Goal: Task Accomplishment & Management: Use online tool/utility

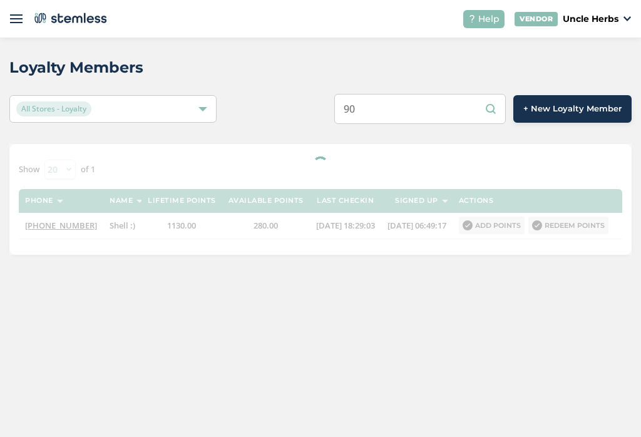
type input "9"
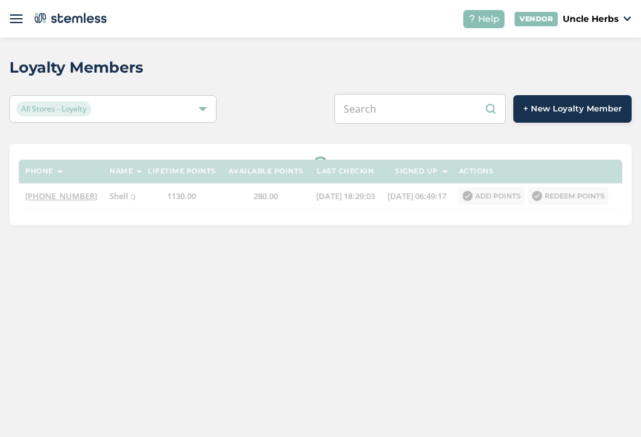
click at [416, 94] on input "text" at bounding box center [419, 109] width 171 height 30
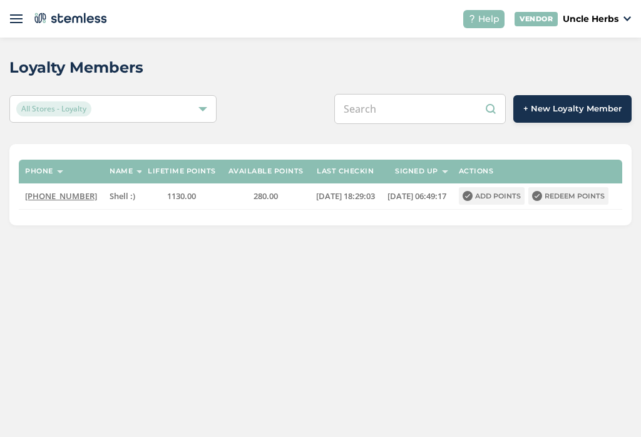
click at [419, 94] on input "text" at bounding box center [419, 109] width 171 height 30
click at [412, 94] on input "text" at bounding box center [419, 109] width 171 height 30
click at [419, 94] on input "715) 409-1217" at bounding box center [419, 109] width 171 height 30
click at [392, 94] on input "715) 4091217" at bounding box center [419, 109] width 171 height 30
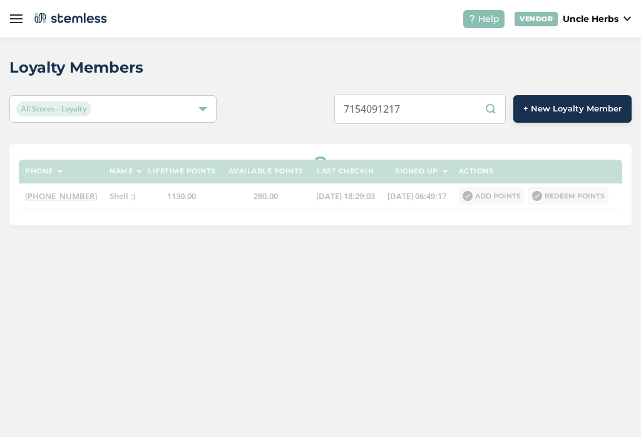
click at [489, 97] on input "7154091217" at bounding box center [419, 109] width 171 height 30
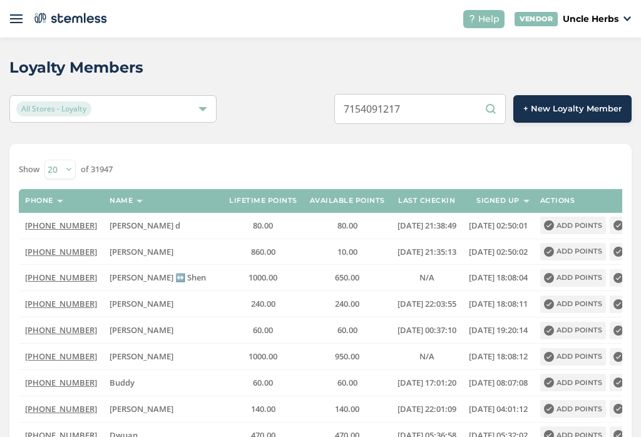
click at [494, 94] on input "7154091217" at bounding box center [419, 109] width 171 height 30
click at [497, 94] on input "7154091217" at bounding box center [419, 109] width 171 height 30
click at [495, 94] on input "7154091217" at bounding box center [419, 109] width 171 height 30
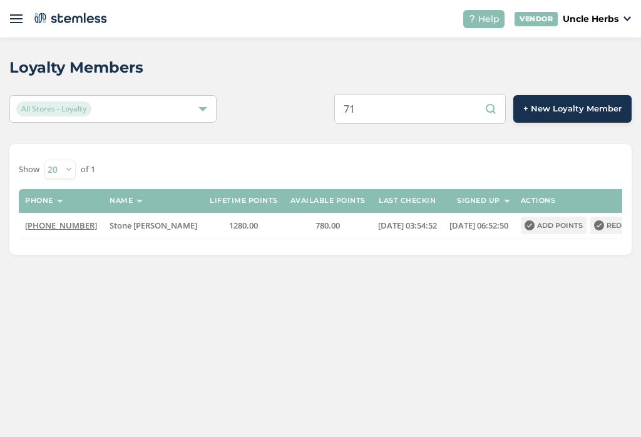
type input "7"
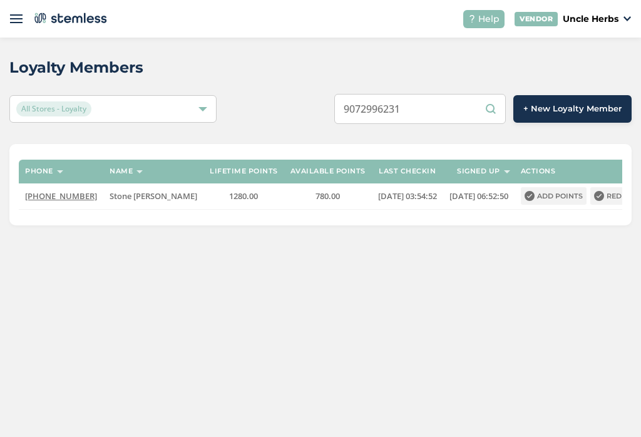
type input "9072996231"
click at [406, 94] on input "9072996231" at bounding box center [419, 109] width 171 height 30
click at [412, 94] on input "9072996231" at bounding box center [419, 109] width 171 height 30
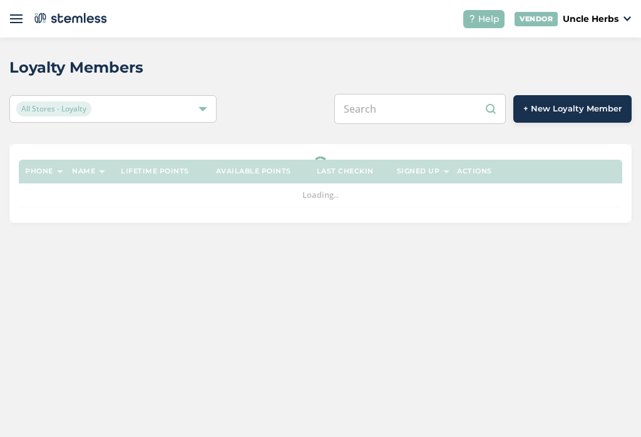
click at [414, 104] on input "text" at bounding box center [419, 109] width 171 height 30
click at [436, 115] on input "text" at bounding box center [419, 109] width 171 height 30
click at [417, 109] on input "text" at bounding box center [419, 109] width 171 height 30
paste input "9072996231"
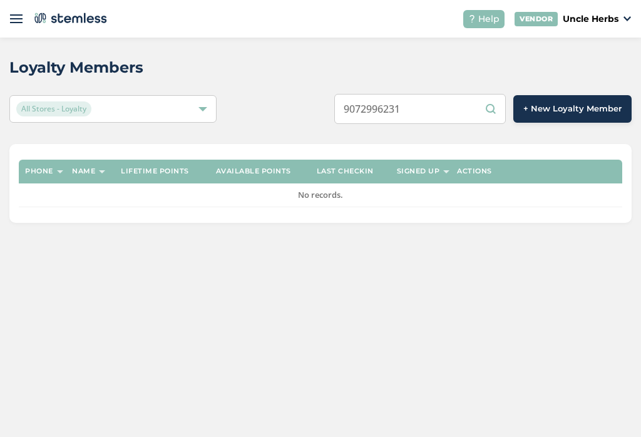
type input "9072996231"
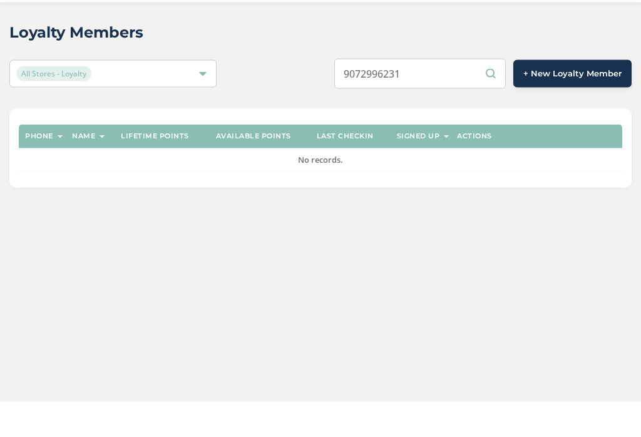
click at [474, 94] on input "9072996231" at bounding box center [419, 109] width 171 height 30
click at [484, 96] on div "Loyalty Members All Stores - Loyalty 9072996231 + New Loyalty Member Phone Name…" at bounding box center [320, 140] width 641 height 204
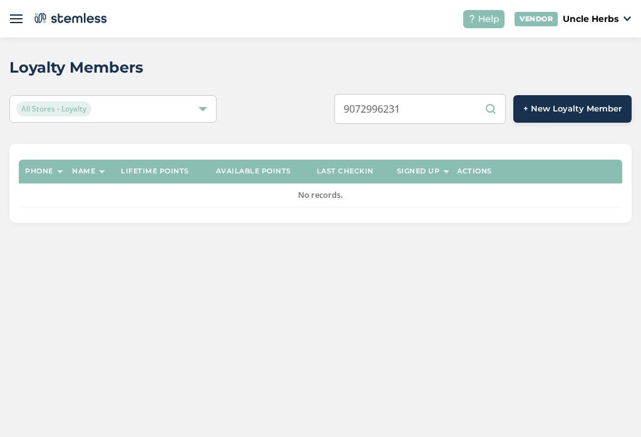
click at [472, 94] on input "9072996231" at bounding box center [419, 109] width 171 height 30
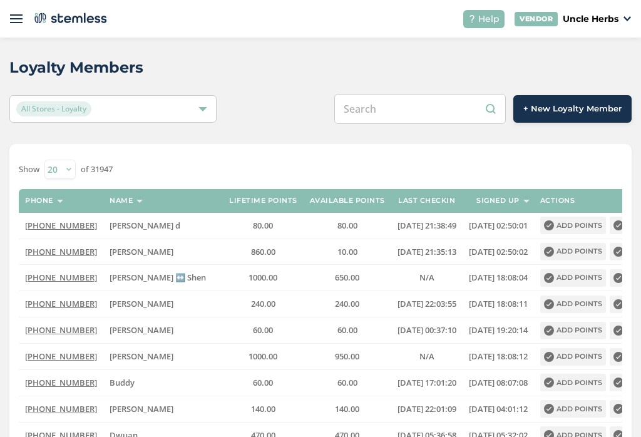
click at [428, 110] on input "text" at bounding box center [419, 109] width 171 height 30
click at [429, 108] on input "text" at bounding box center [419, 109] width 171 height 30
paste input "9072996231"
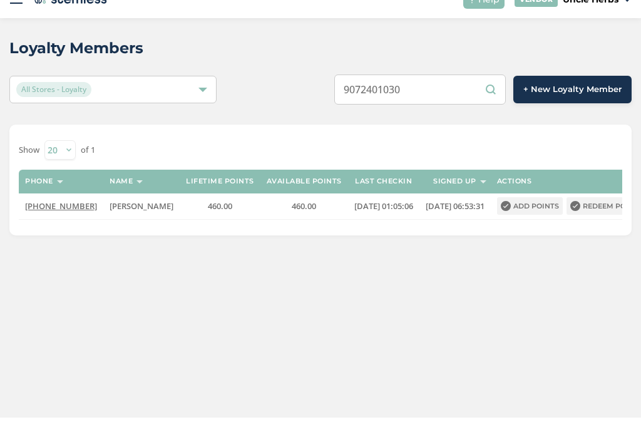
scroll to position [19, 0]
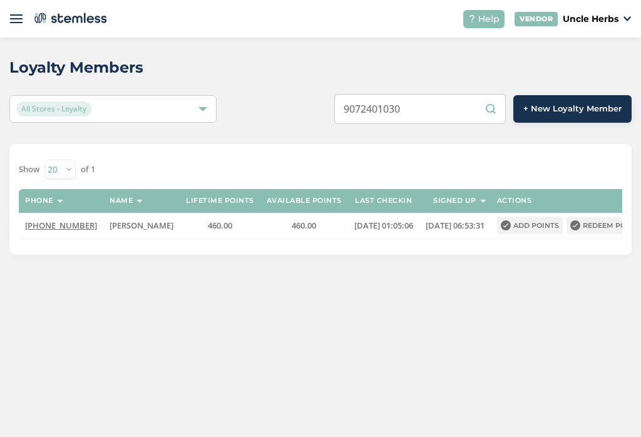
click at [440, 94] on input "9072401030" at bounding box center [419, 109] width 171 height 30
type input "9"
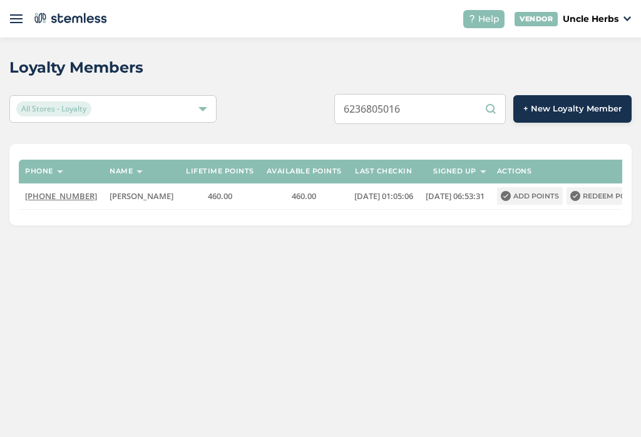
scroll to position [0, 0]
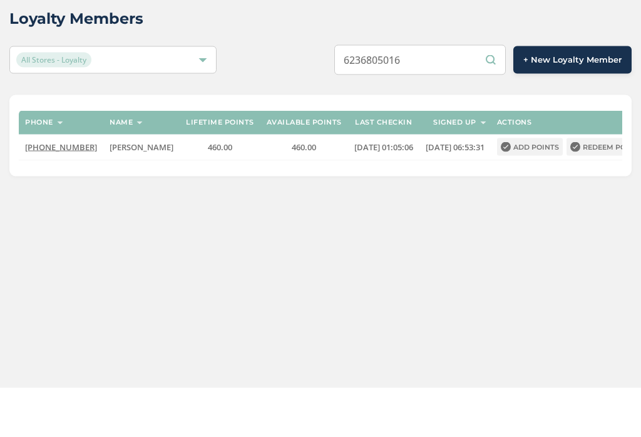
type input "6236805016"
click at [450, 94] on input "6236805016" at bounding box center [419, 109] width 171 height 30
click at [409, 94] on input "6236805016" at bounding box center [419, 109] width 171 height 30
click at [405, 94] on input "6236805016" at bounding box center [419, 109] width 171 height 30
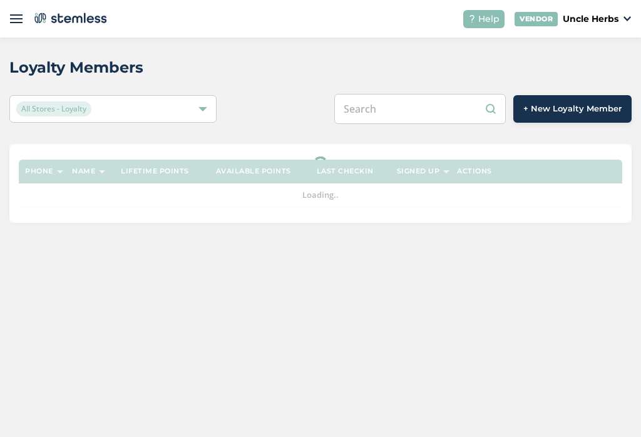
click at [421, 118] on input "text" at bounding box center [419, 109] width 171 height 30
click at [414, 108] on input "text" at bounding box center [419, 109] width 171 height 30
paste input "6236805016"
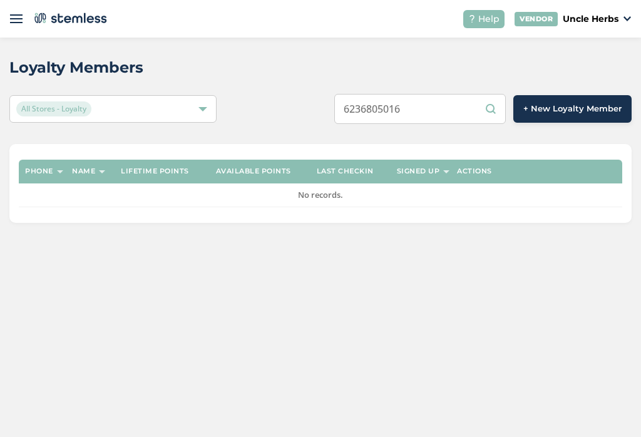
type input "6236805016"
click at [410, 115] on input "6236805016" at bounding box center [419, 109] width 171 height 30
click at [416, 116] on input "6236805016" at bounding box center [419, 109] width 171 height 30
click at [322, 113] on div "6236805016 + New Loyalty Member" at bounding box center [449, 109] width 363 height 30
click at [461, 108] on input "6236805016" at bounding box center [419, 109] width 171 height 30
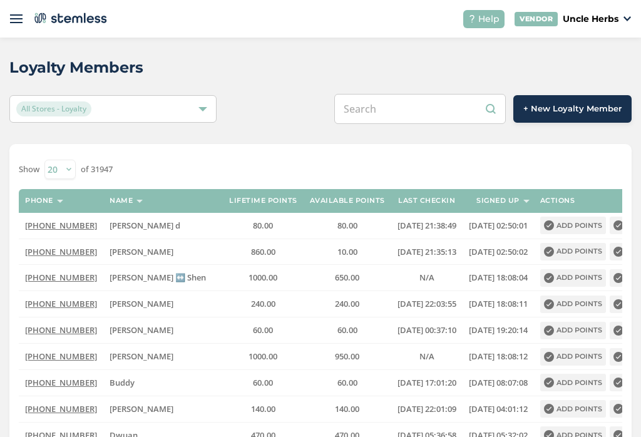
click at [400, 104] on input "text" at bounding box center [419, 109] width 171 height 30
click at [407, 105] on input "text" at bounding box center [419, 109] width 171 height 30
paste input "6236805016"
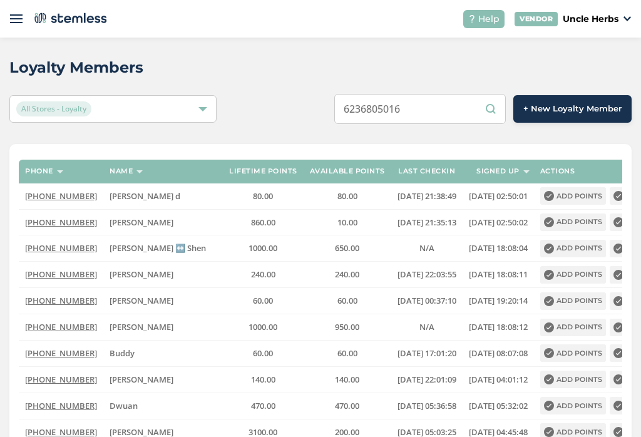
type input "6236805016"
